Goal: Transaction & Acquisition: Purchase product/service

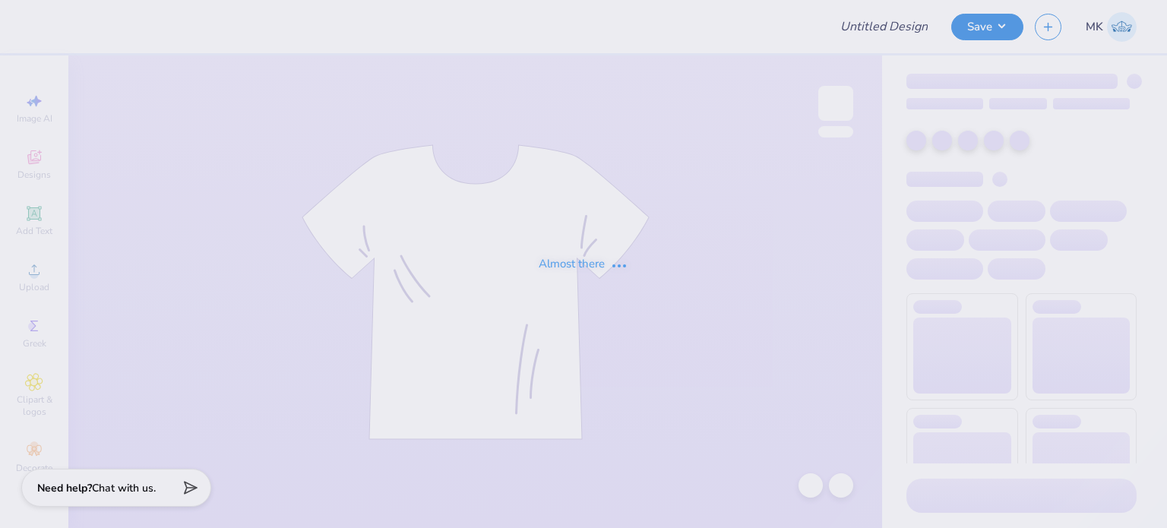
type input "PAD Girl Sweatshirts"
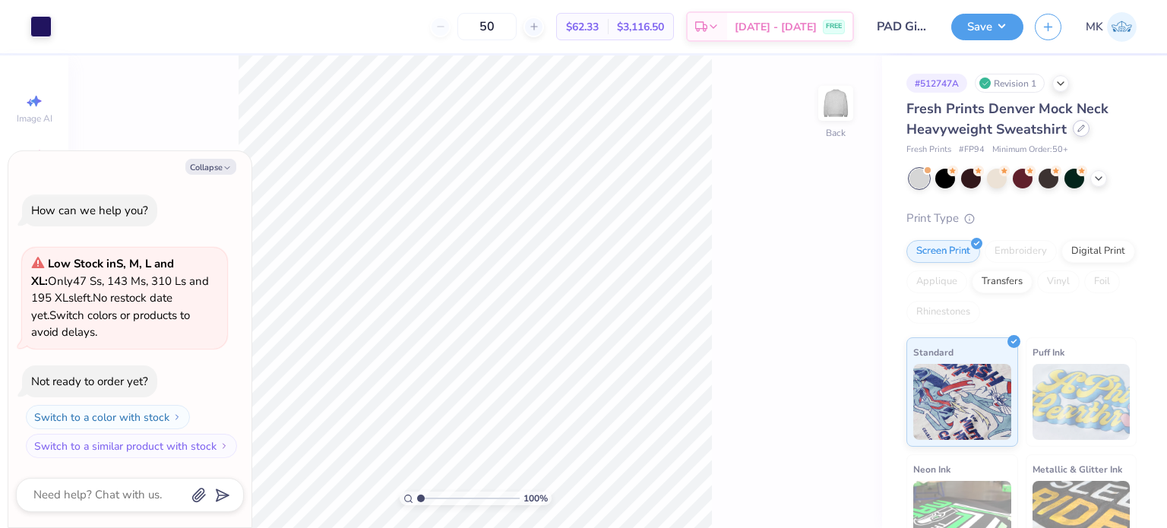
click at [1082, 129] on icon at bounding box center [1081, 129] width 8 height 8
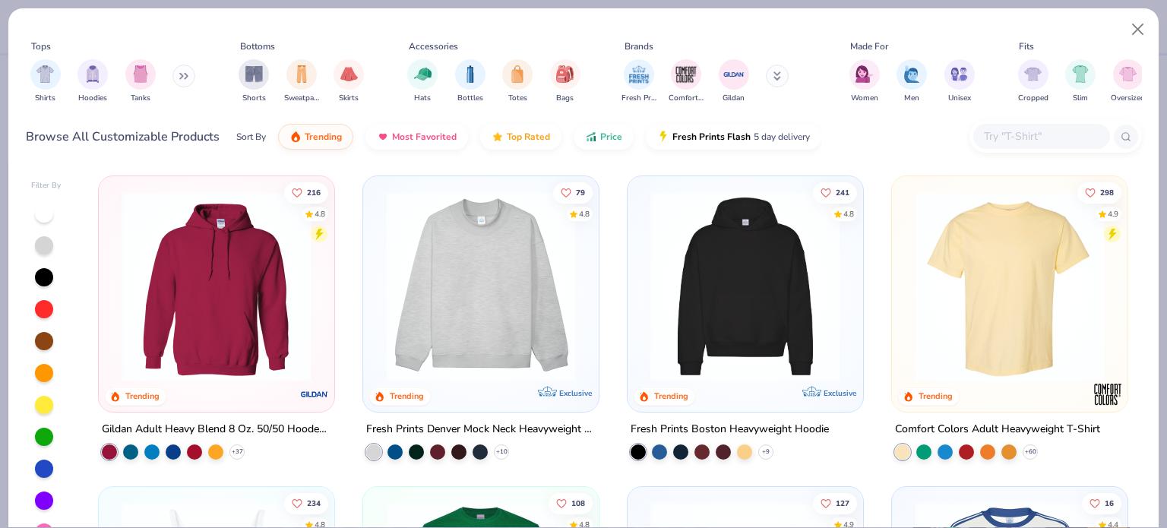
click at [191, 72] on button at bounding box center [183, 76] width 23 height 23
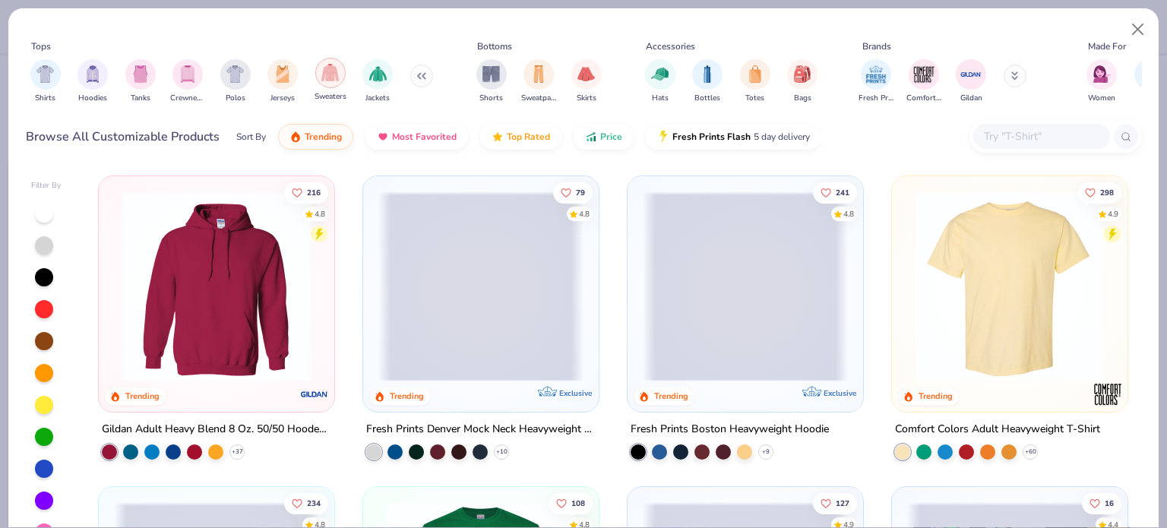
click at [326, 74] on img "filter for Sweaters" at bounding box center [329, 72] width 17 height 17
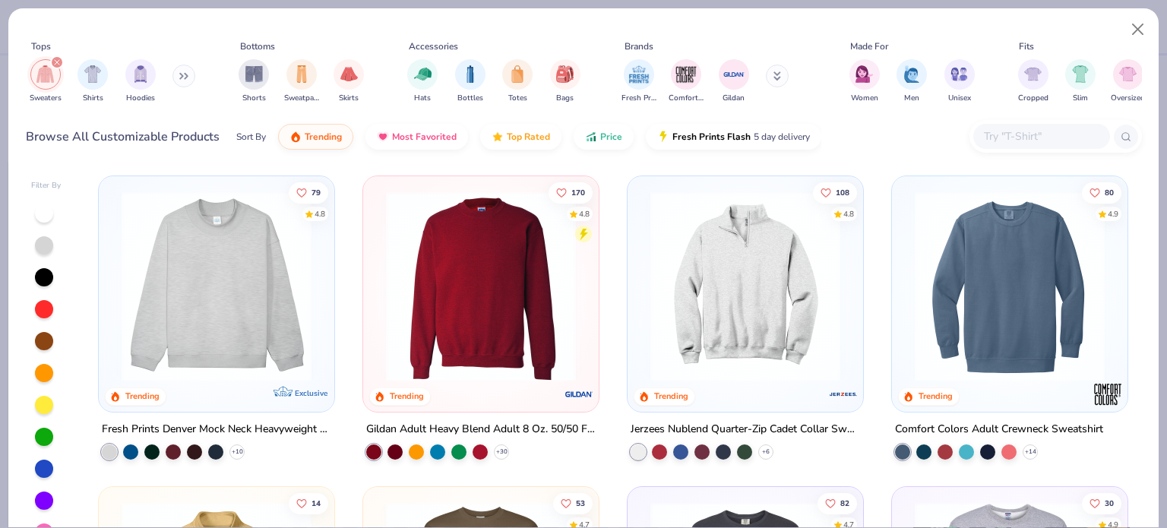
click at [191, 78] on button at bounding box center [183, 76] width 23 height 23
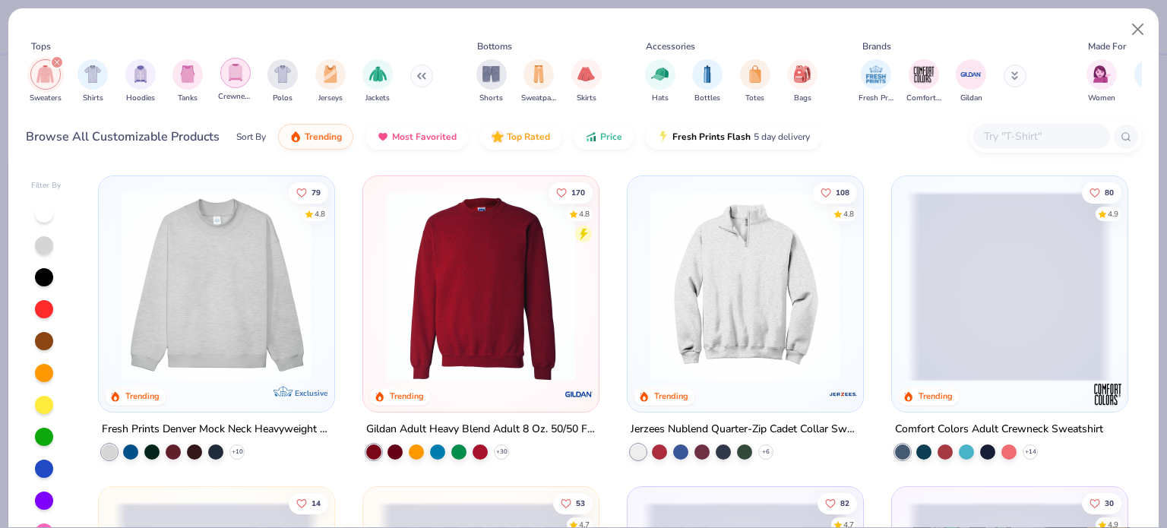
click at [235, 83] on div "filter for Crewnecks" at bounding box center [235, 73] width 30 height 30
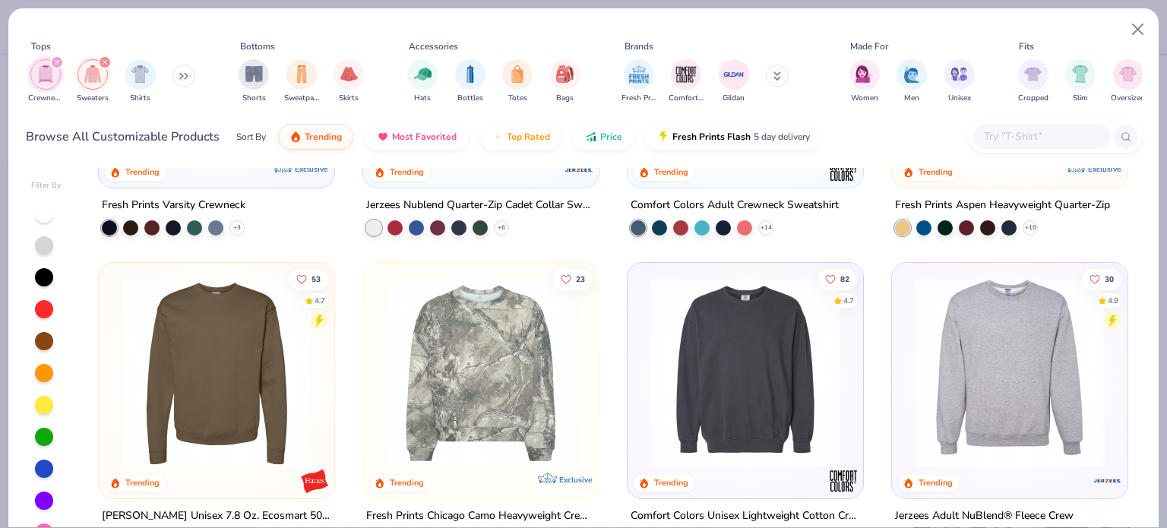
scroll to position [532, 0]
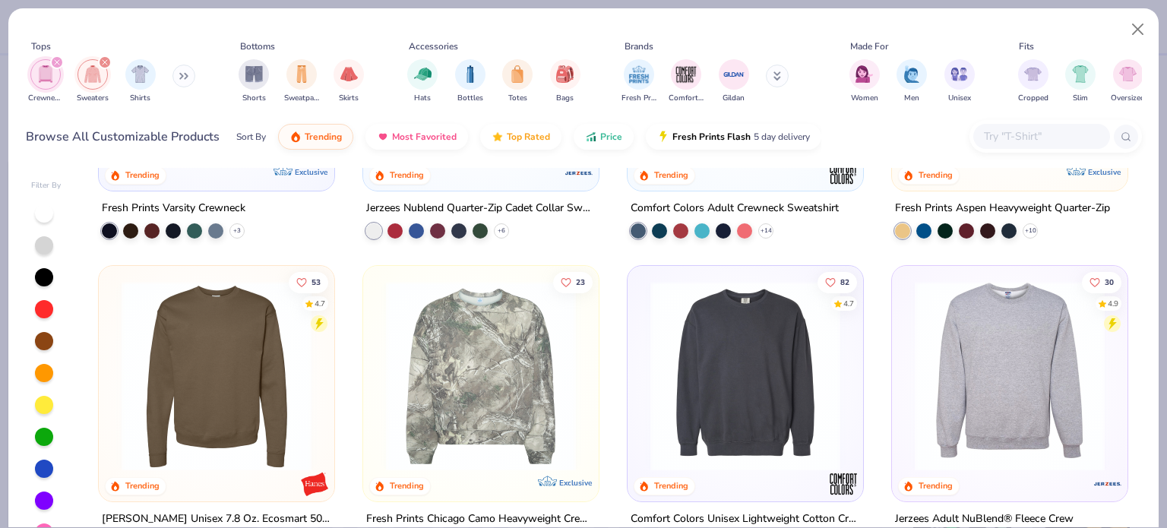
click at [984, 346] on img at bounding box center [1009, 375] width 205 height 190
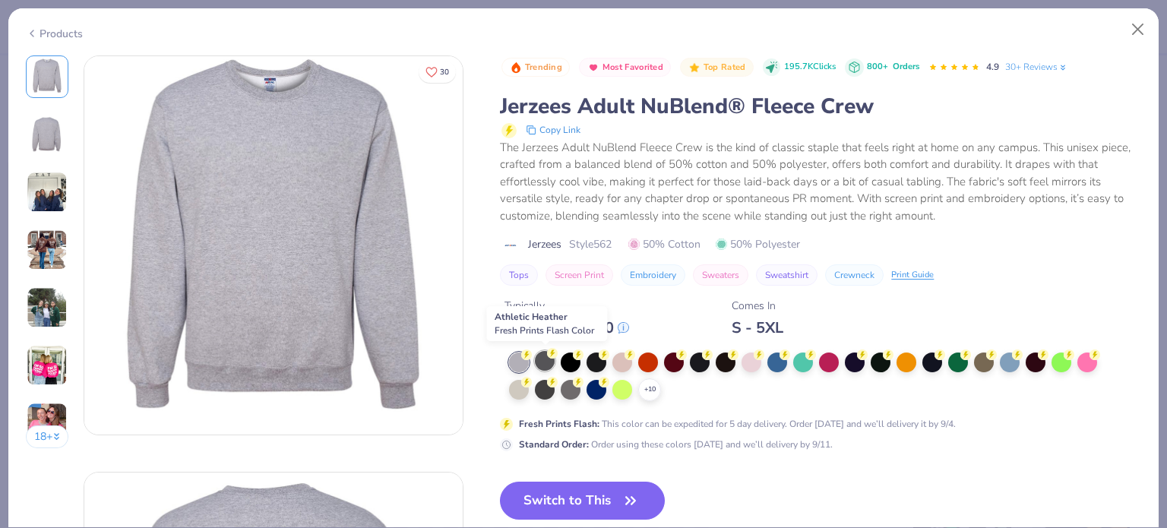
click at [542, 358] on div at bounding box center [545, 361] width 20 height 20
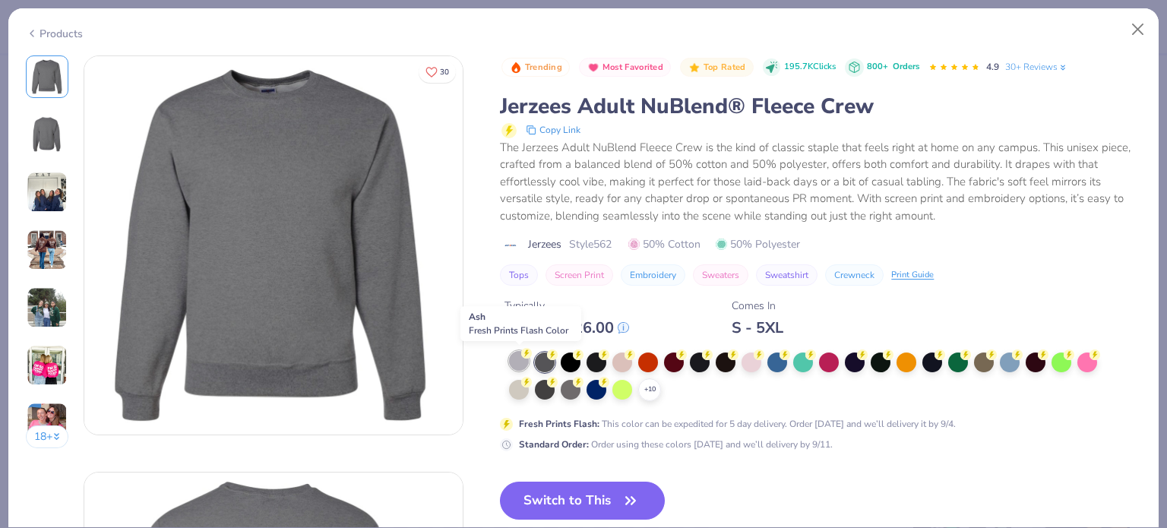
click at [526, 355] on icon at bounding box center [526, 353] width 5 height 8
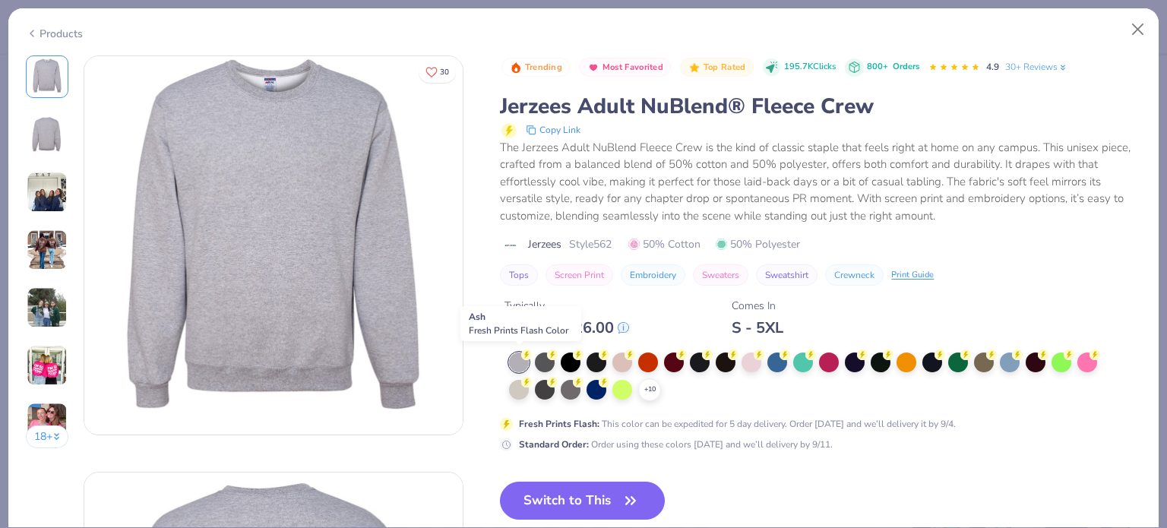
type textarea "x"
